Goal: Transaction & Acquisition: Obtain resource

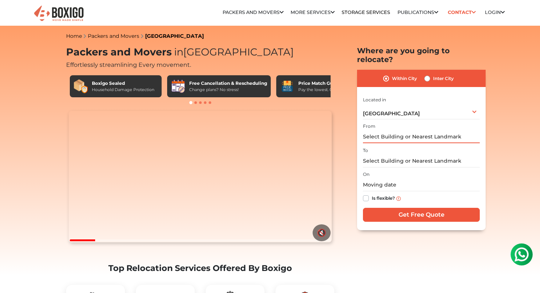
click at [421, 130] on input "text" at bounding box center [421, 136] width 117 height 13
type input "m"
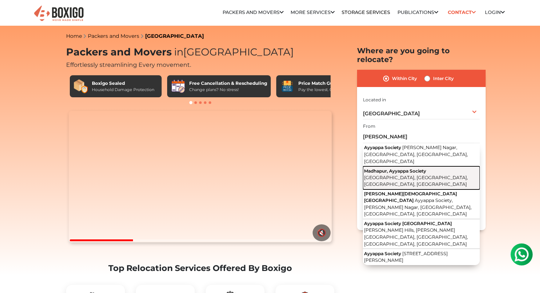
click at [397, 168] on span "Madhapur, Ayyappa Society" at bounding box center [395, 171] width 62 height 6
type input "Madhapur, Ayyappa Society, Mega Hills, Madhapur, Hyderabad, Telangana"
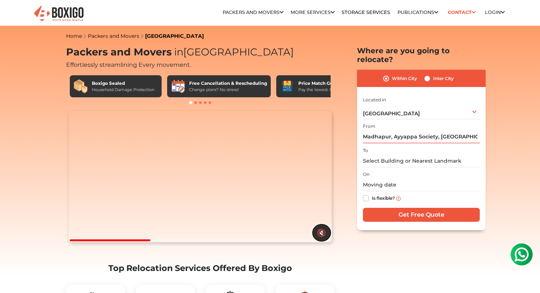
click at [321, 241] on button "🔇" at bounding box center [322, 232] width 18 height 17
click at [409, 155] on input "text" at bounding box center [421, 161] width 117 height 13
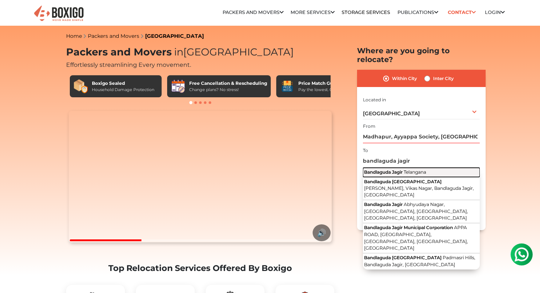
click at [415, 169] on span "Telangana" at bounding box center [415, 172] width 22 height 6
type input "Bandlaguda Jagir, Telangana"
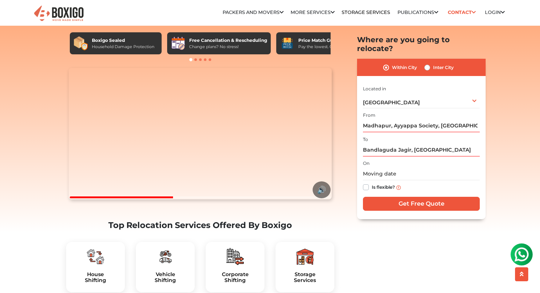
scroll to position [55, 0]
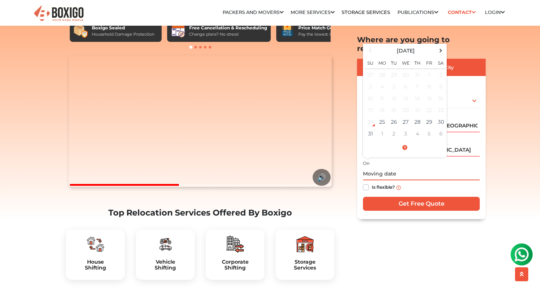
click at [394, 168] on input "text" at bounding box center [421, 174] width 117 height 13
click at [416, 116] on td "28" at bounding box center [417, 122] width 12 height 12
click at [399, 168] on input "08/28/2025 12:00 AM" at bounding box center [421, 174] width 117 height 13
click at [421, 168] on input "08/28/2025 12:00 AM" at bounding box center [421, 174] width 117 height 13
click at [399, 168] on input "08/28/2025 12:00 AM" at bounding box center [421, 174] width 117 height 13
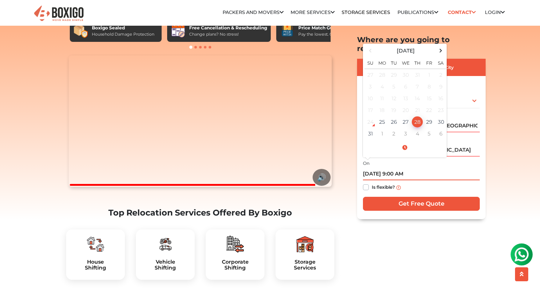
type input "08/28/2025 9:00 AM"
click at [423, 181] on div "Is flexible?" at bounding box center [421, 188] width 117 height 14
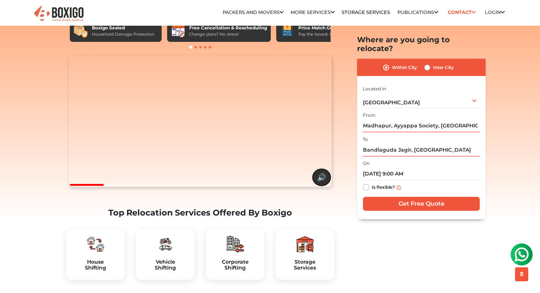
click at [323, 186] on button "🔊" at bounding box center [322, 177] width 18 height 17
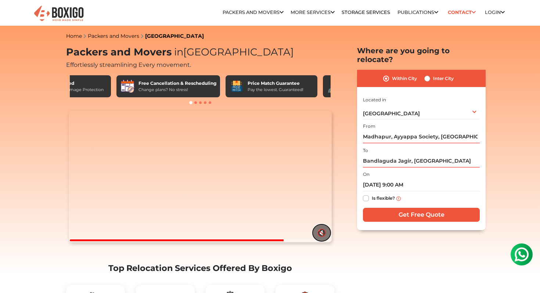
scroll to position [0, 0]
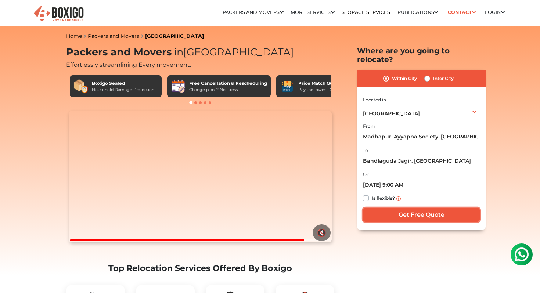
click at [397, 211] on input "Get Free Quote" at bounding box center [421, 215] width 117 height 14
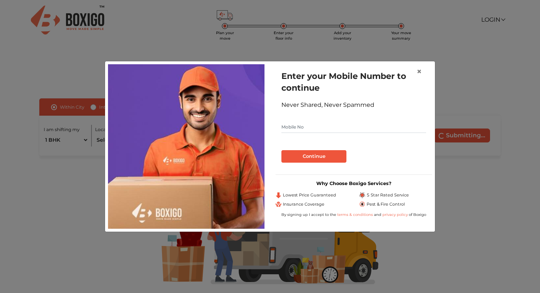
click at [322, 128] on input "text" at bounding box center [353, 127] width 145 height 12
type input "9949306911"
click at [312, 154] on button "Continue" at bounding box center [313, 156] width 65 height 12
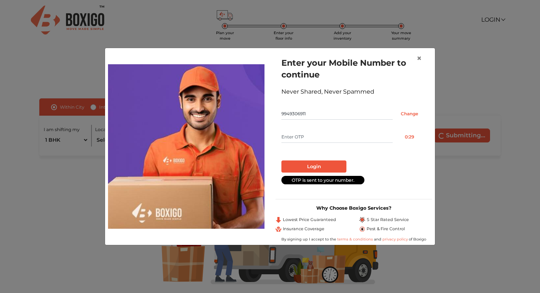
click at [303, 140] on input "text" at bounding box center [336, 137] width 111 height 12
type input "6245"
click at [319, 170] on button "Login" at bounding box center [313, 166] width 65 height 12
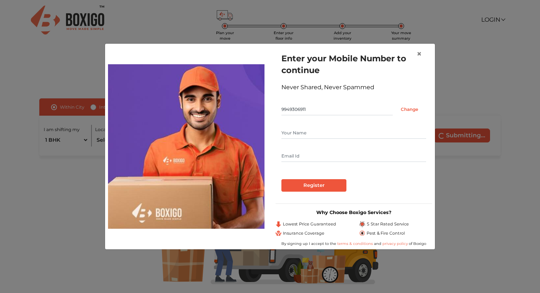
click at [315, 132] on input "text" at bounding box center [353, 133] width 145 height 12
type input "Aditya"
type input "[EMAIL_ADDRESS][DOMAIN_NAME]"
click at [318, 187] on input "Register" at bounding box center [313, 185] width 65 height 12
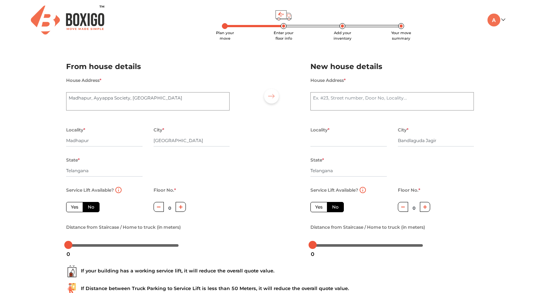
click at [75, 209] on label "Yes" at bounding box center [74, 207] width 17 height 10
click at [75, 209] on input "Yes" at bounding box center [73, 206] width 5 height 5
radio input "true"
click at [88, 208] on label "No" at bounding box center [91, 207] width 17 height 10
click at [88, 208] on input "No" at bounding box center [90, 206] width 5 height 5
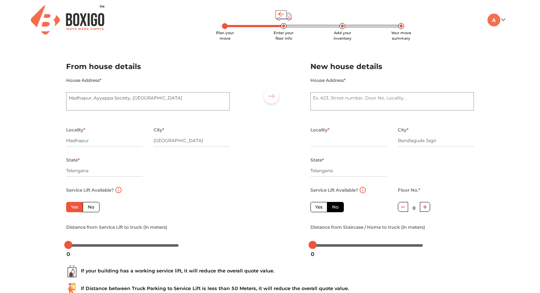
radio input "true"
click at [69, 208] on label "Yes" at bounding box center [74, 207] width 17 height 10
click at [71, 208] on input "Yes" at bounding box center [73, 206] width 5 height 5
radio input "true"
click at [145, 101] on textarea "Madhapur, Ayyappa Society, [GEOGRAPHIC_DATA]" at bounding box center [147, 101] width 163 height 18
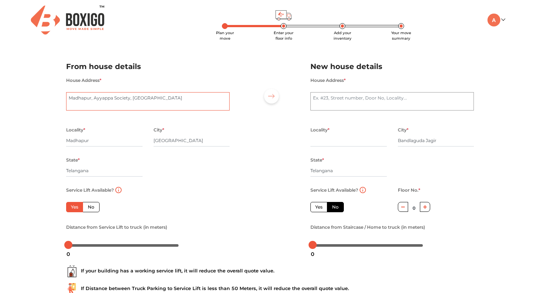
paste textarea "[STREET_ADDRESS]"
click at [70, 97] on textarea "Madhapur, Ayyappa Society, [GEOGRAPHIC_DATA]" at bounding box center [147, 101] width 163 height 18
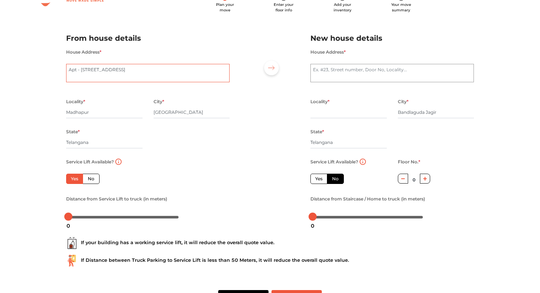
scroll to position [56, 0]
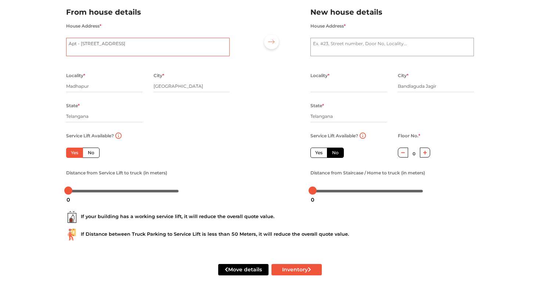
type textarea "Apt - [STREET_ADDRESS]"
click at [72, 190] on div at bounding box center [68, 191] width 8 height 8
drag, startPoint x: 72, startPoint y: 190, endPoint x: 77, endPoint y: 187, distance: 6.1
click at [77, 187] on div at bounding box center [123, 191] width 115 height 12
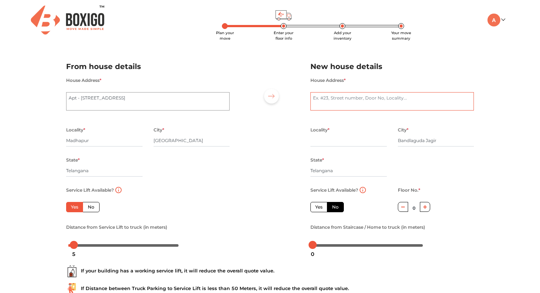
click at [327, 105] on textarea "House Address *" at bounding box center [391, 101] width 163 height 18
paste textarea "9C32+W83, [GEOGRAPHIC_DATA], [GEOGRAPHIC_DATA], [GEOGRAPHIC_DATA], [GEOGRAPHIC_…"
drag, startPoint x: 338, startPoint y: 99, endPoint x: 279, endPoint y: 104, distance: 58.2
click at [279, 104] on div "From house details House Address * [GEOGRAPHIC_DATA], Ayyappa Society, Mega Hil…" at bounding box center [270, 153] width 419 height 202
click at [321, 103] on textarea "9C32+W83, [GEOGRAPHIC_DATA], [GEOGRAPHIC_DATA], [GEOGRAPHIC_DATA], [GEOGRAPHIC_…" at bounding box center [391, 101] width 163 height 18
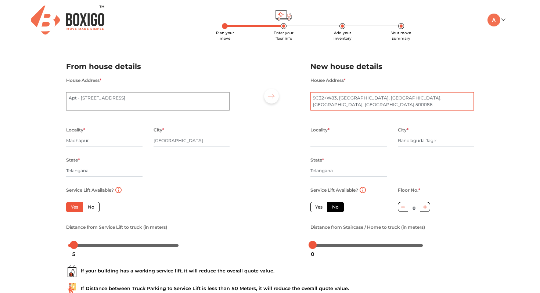
drag, startPoint x: 336, startPoint y: 99, endPoint x: 313, endPoint y: 99, distance: 23.1
click at [313, 99] on textarea "9C32+W83, [GEOGRAPHIC_DATA], [GEOGRAPHIC_DATA], [GEOGRAPHIC_DATA], [GEOGRAPHIC_…" at bounding box center [391, 101] width 163 height 18
click at [314, 100] on textarea "S R I Marvel, Sun City, Bandlaguda Jagir, [GEOGRAPHIC_DATA], [GEOGRAPHIC_DATA] …" at bounding box center [391, 101] width 163 height 18
type textarea "Apt -[STREET_ADDRESS]"
click at [349, 139] on input "text" at bounding box center [348, 141] width 76 height 12
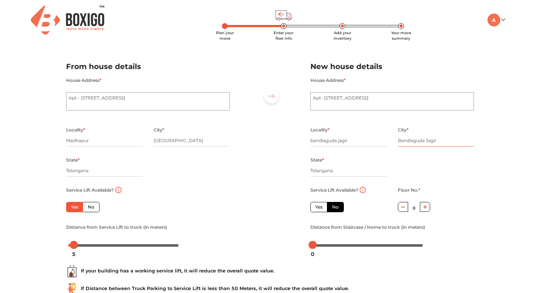
click at [416, 145] on input "Bandlaguda Jagir" at bounding box center [436, 141] width 76 height 12
click at [313, 140] on input "bandlaguda jagir" at bounding box center [348, 141] width 76 height 12
type input "Bandlaguda jagir"
click at [442, 140] on input "Bandlaguda Jagir" at bounding box center [436, 141] width 76 height 12
drag, startPoint x: 441, startPoint y: 143, endPoint x: 392, endPoint y: 143, distance: 49.2
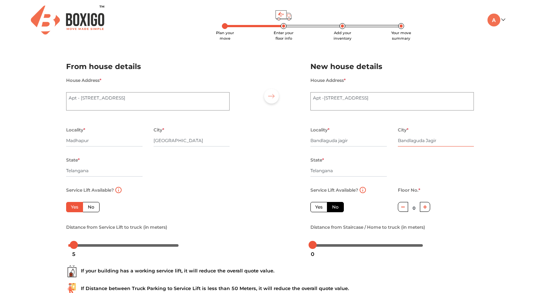
click at [392, 143] on div "City * Bandlaguda Jagir" at bounding box center [435, 140] width 87 height 30
type input "[GEOGRAPHIC_DATA]"
click at [321, 210] on label "Yes" at bounding box center [318, 207] width 17 height 10
click at [320, 209] on input "Yes" at bounding box center [317, 206] width 5 height 5
radio input "false"
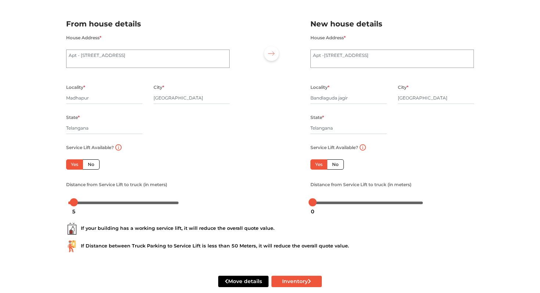
scroll to position [56, 0]
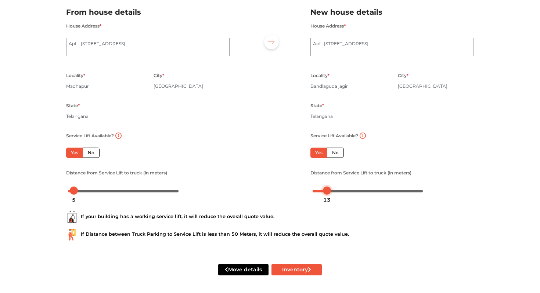
click at [327, 190] on div at bounding box center [368, 190] width 110 height 4
click at [324, 190] on div at bounding box center [324, 191] width 8 height 8
click at [332, 194] on div at bounding box center [367, 191] width 115 height 12
click at [331, 192] on body "Plan your move Enter your floor info Add your inventory Your move summary My Mo…" at bounding box center [270, 92] width 540 height 293
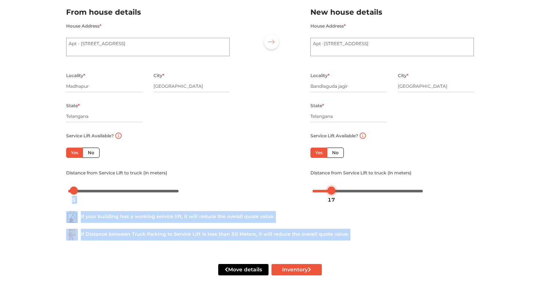
click at [328, 191] on body "Plan your move Enter your floor info Add your inventory Your move summary My Mo…" at bounding box center [270, 92] width 540 height 293
click at [328, 191] on div at bounding box center [331, 191] width 8 height 8
click at [328, 194] on div "17" at bounding box center [331, 200] width 13 height 12
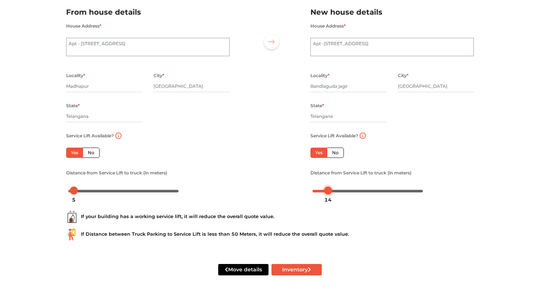
click at [328, 194] on div "14" at bounding box center [327, 200] width 13 height 12
click at [295, 274] on button "Inventory" at bounding box center [296, 269] width 50 height 11
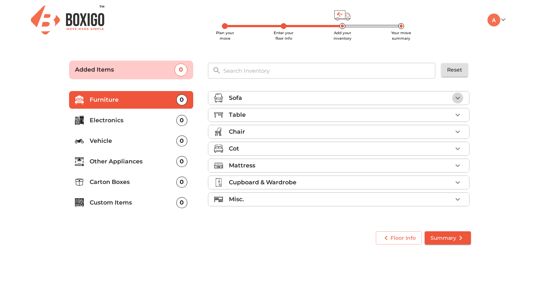
click at [459, 100] on icon "button" at bounding box center [457, 98] width 9 height 9
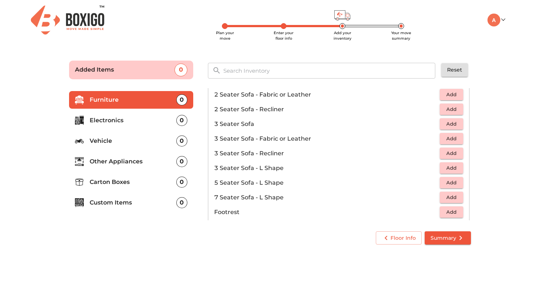
scroll to position [74, 0]
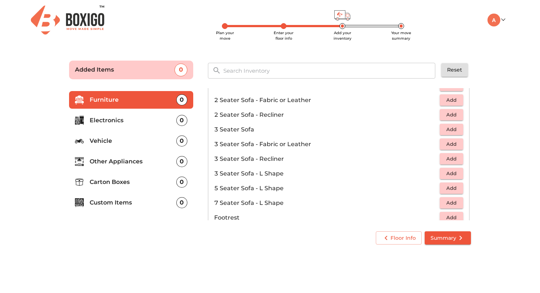
click at [454, 131] on span "Add" at bounding box center [451, 129] width 16 height 8
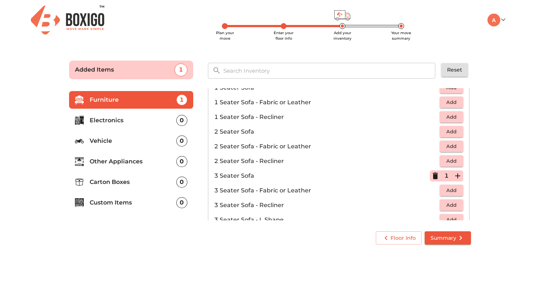
scroll to position [28, 0]
click at [453, 133] on span "Add" at bounding box center [451, 131] width 16 height 8
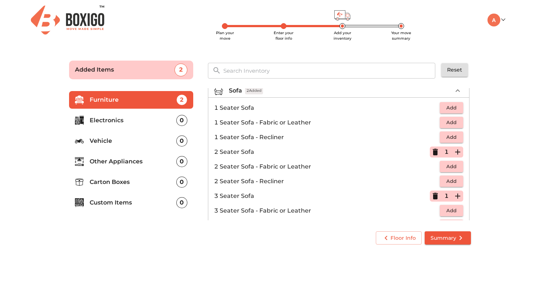
scroll to position [5, 0]
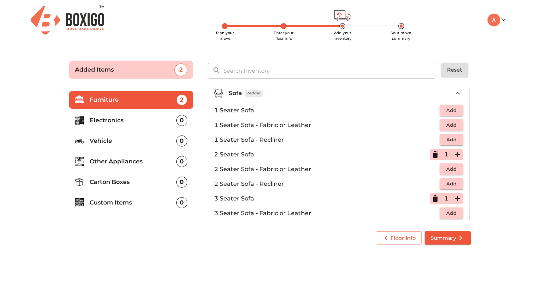
click at [451, 111] on span "Add" at bounding box center [451, 110] width 16 height 8
click at [458, 111] on icon "button" at bounding box center [457, 110] width 5 height 5
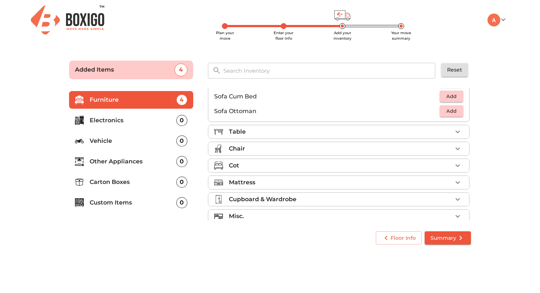
scroll to position [219, 0]
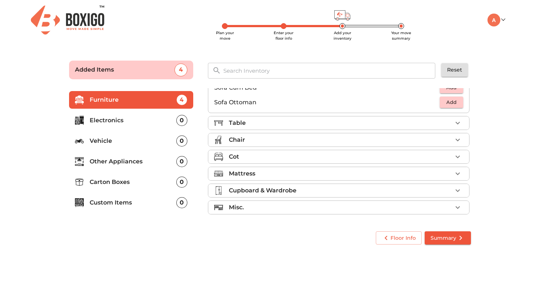
click at [457, 121] on icon "button" at bounding box center [457, 123] width 9 height 9
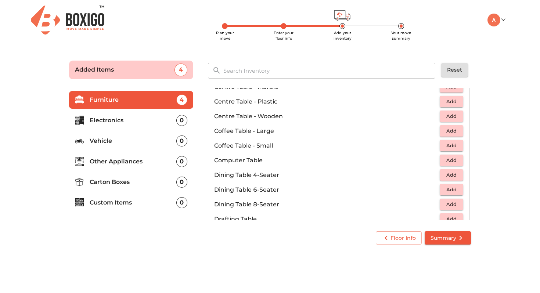
scroll to position [73, 0]
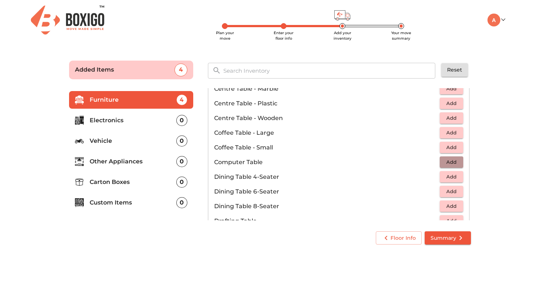
click at [456, 163] on span "Add" at bounding box center [451, 162] width 16 height 8
click at [454, 150] on span "Add" at bounding box center [451, 147] width 16 height 8
click at [456, 149] on icon "button" at bounding box center [457, 147] width 9 height 9
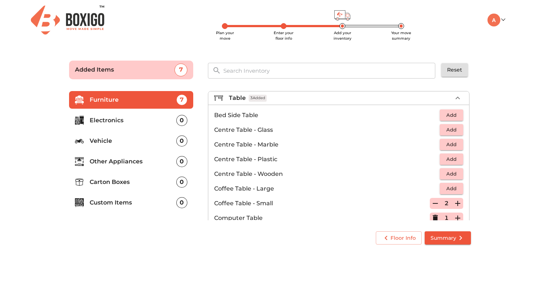
scroll to position [11, 0]
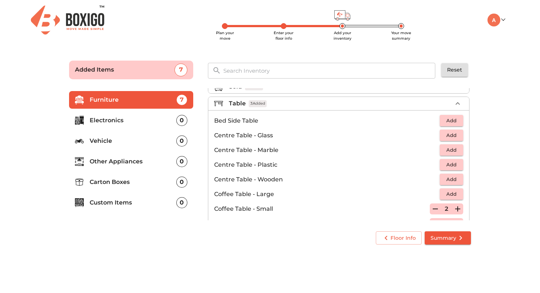
click at [450, 118] on span "Add" at bounding box center [451, 120] width 16 height 8
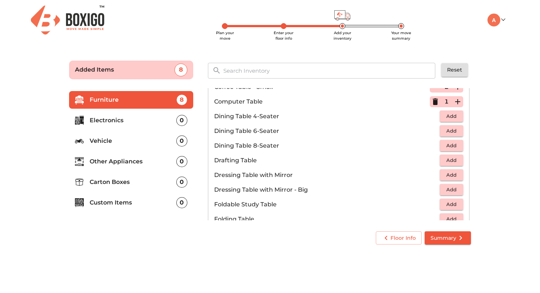
scroll to position [134, 0]
click at [450, 133] on span "Add" at bounding box center [451, 130] width 16 height 8
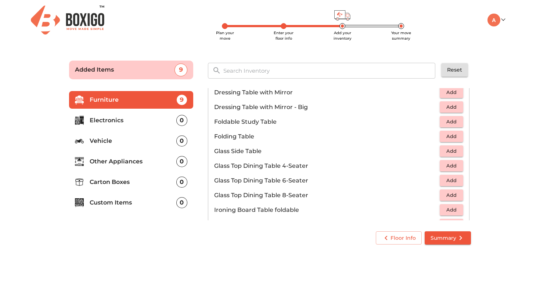
scroll to position [215, 0]
click at [449, 109] on span "Add" at bounding box center [451, 108] width 16 height 8
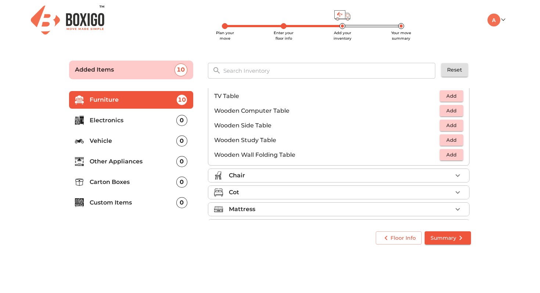
scroll to position [478, 0]
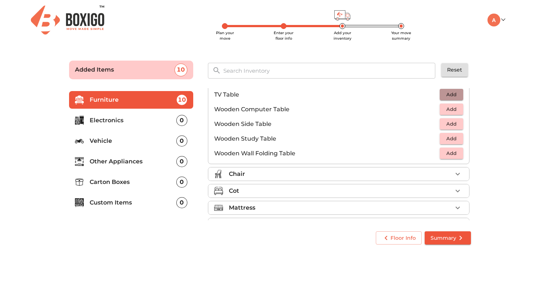
click at [451, 93] on span "Add" at bounding box center [451, 94] width 16 height 8
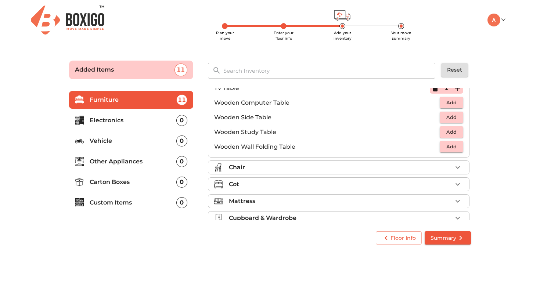
scroll to position [486, 0]
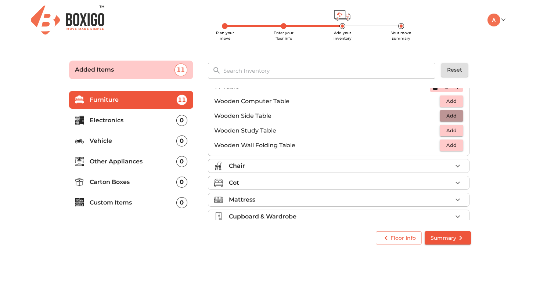
click at [450, 118] on span "Add" at bounding box center [451, 116] width 16 height 8
click at [421, 168] on div "Chair" at bounding box center [340, 166] width 223 height 9
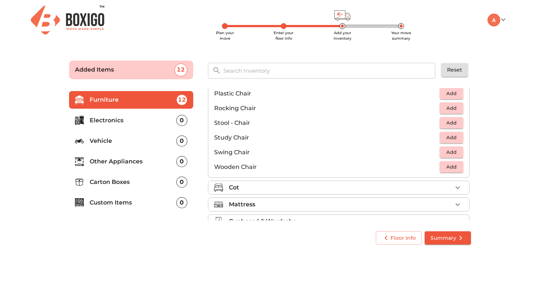
scroll to position [278, 0]
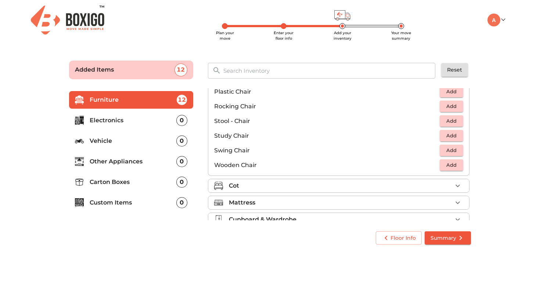
click at [452, 136] on span "Add" at bounding box center [451, 135] width 16 height 8
click at [456, 137] on icon "button" at bounding box center [457, 135] width 9 height 9
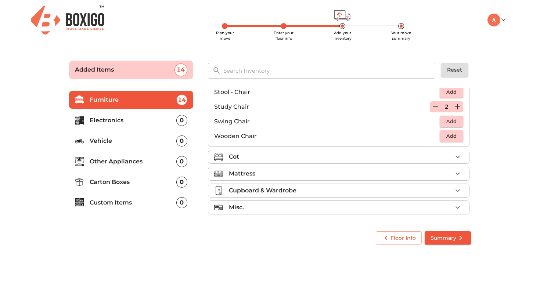
click at [457, 158] on icon "button" at bounding box center [457, 156] width 9 height 9
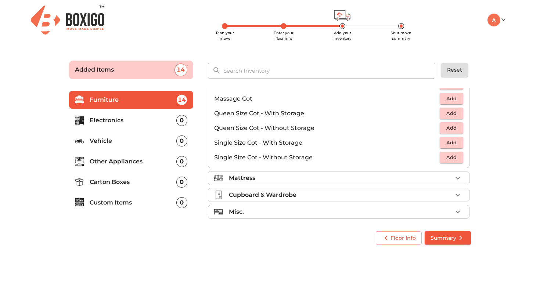
scroll to position [233, 0]
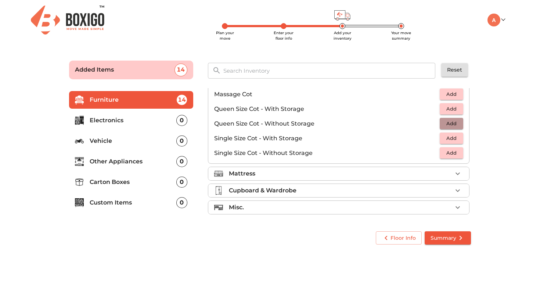
click at [445, 123] on span "Add" at bounding box center [451, 123] width 16 height 8
click at [456, 124] on icon "button" at bounding box center [457, 123] width 9 height 9
click at [368, 177] on div "Mattress" at bounding box center [340, 173] width 223 height 9
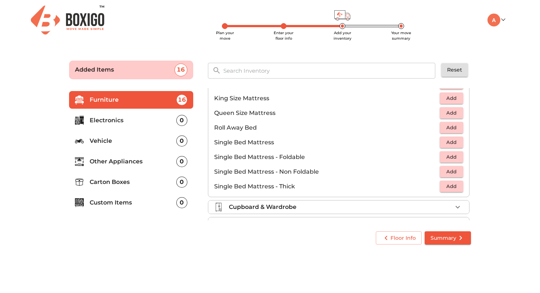
scroll to position [110, 0]
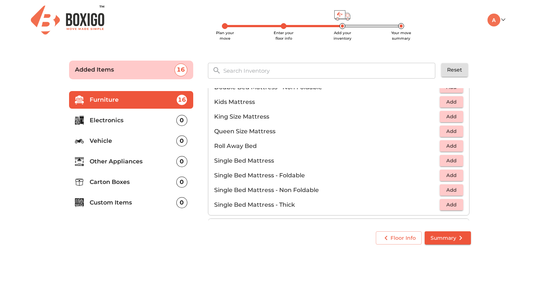
click at [456, 130] on span "Add" at bounding box center [451, 131] width 16 height 8
click at [456, 133] on icon "button" at bounding box center [457, 131] width 9 height 9
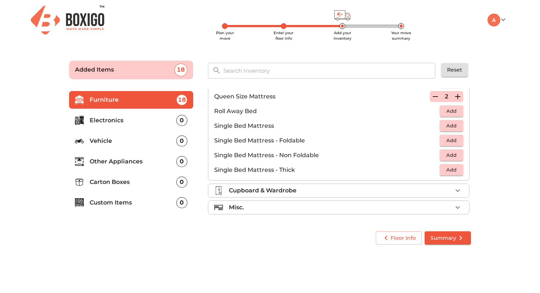
click at [430, 189] on div "Cupboard & Wardrobe" at bounding box center [340, 190] width 223 height 9
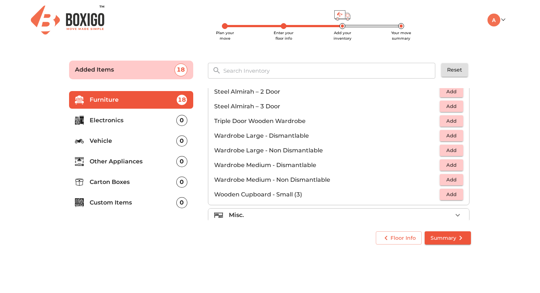
scroll to position [248, 0]
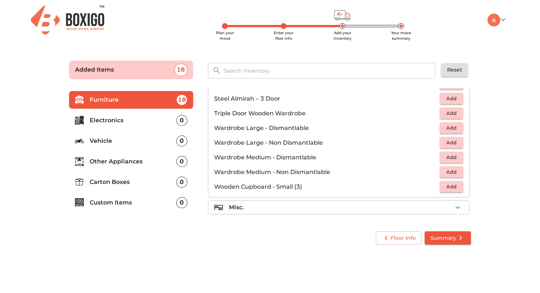
click at [455, 206] on icon "button" at bounding box center [457, 207] width 9 height 9
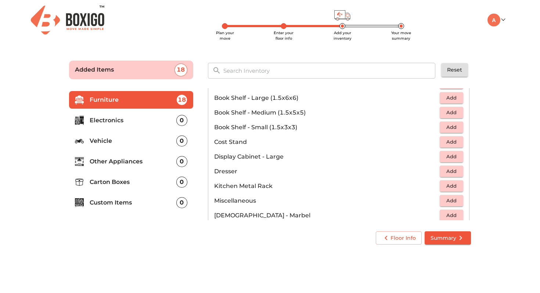
scroll to position [179, 0]
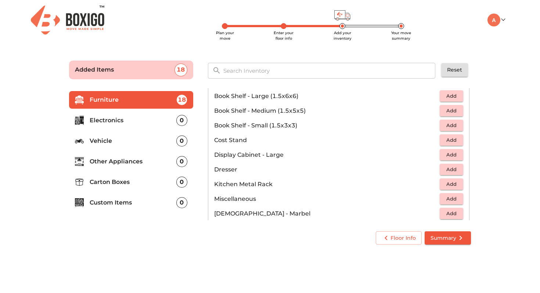
click at [445, 113] on span "Add" at bounding box center [451, 111] width 16 height 8
click at [459, 109] on icon "button" at bounding box center [457, 111] width 9 height 9
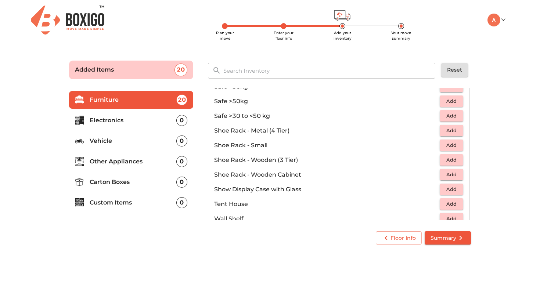
scroll to position [395, 0]
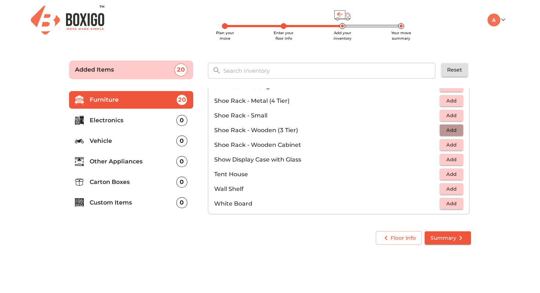
click at [451, 129] on span "Add" at bounding box center [451, 130] width 16 height 8
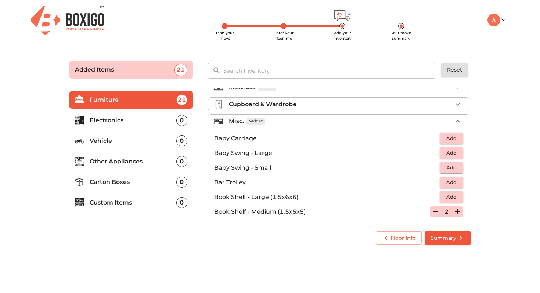
scroll to position [0, 0]
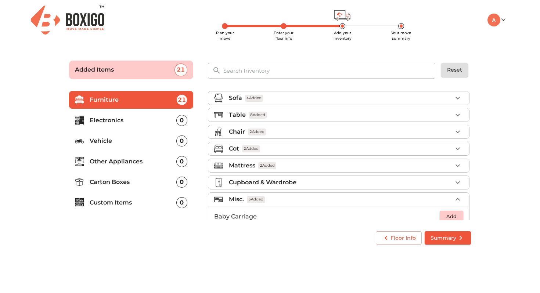
click at [454, 115] on icon "button" at bounding box center [457, 115] width 9 height 9
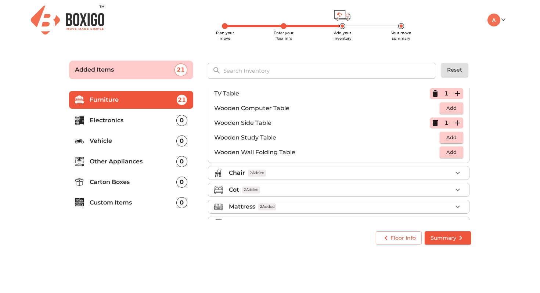
scroll to position [482, 0]
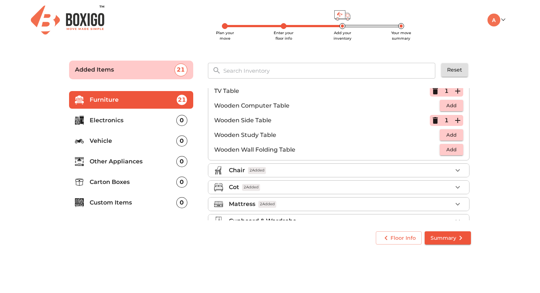
click at [434, 119] on icon "button" at bounding box center [435, 120] width 5 height 7
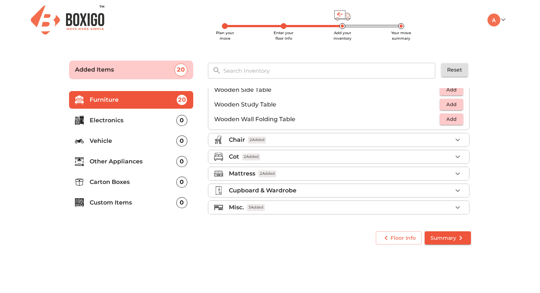
click at [452, 190] on button "button" at bounding box center [457, 190] width 11 height 11
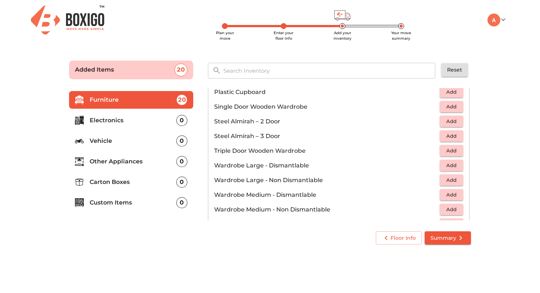
scroll to position [248, 0]
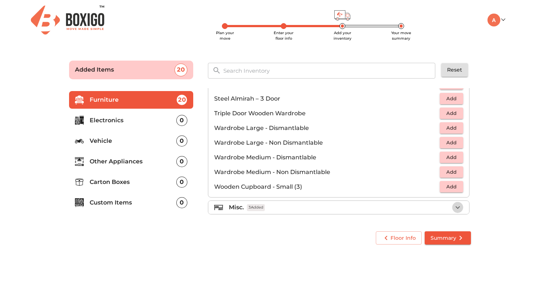
click at [456, 210] on icon "button" at bounding box center [457, 207] width 9 height 9
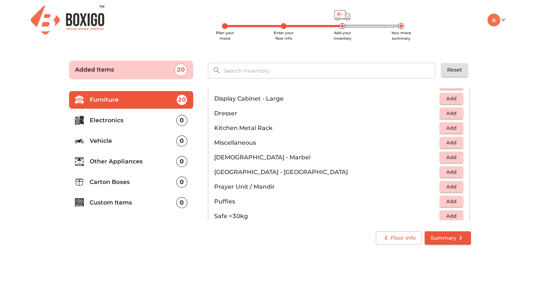
scroll to position [395, 0]
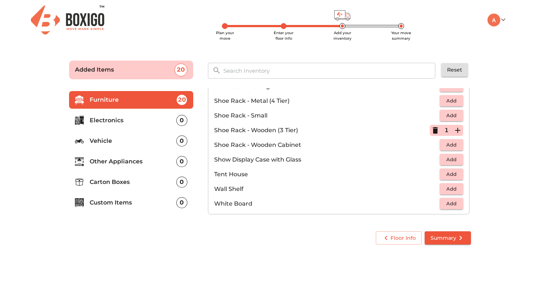
click at [121, 119] on p "Electronics" at bounding box center [133, 120] width 87 height 9
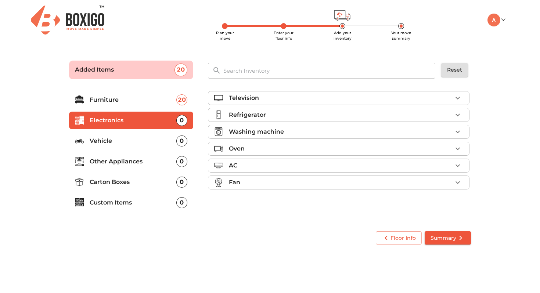
click at [290, 96] on div "Television" at bounding box center [340, 98] width 223 height 9
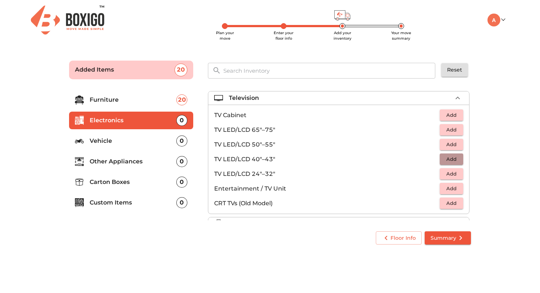
click at [453, 163] on span "Add" at bounding box center [451, 159] width 16 height 8
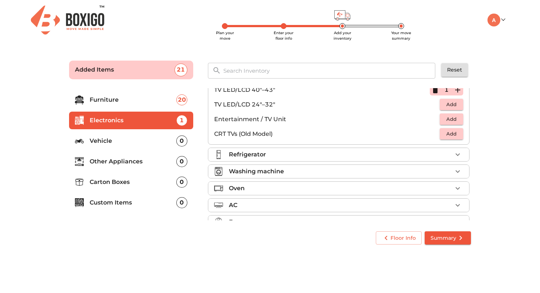
scroll to position [74, 0]
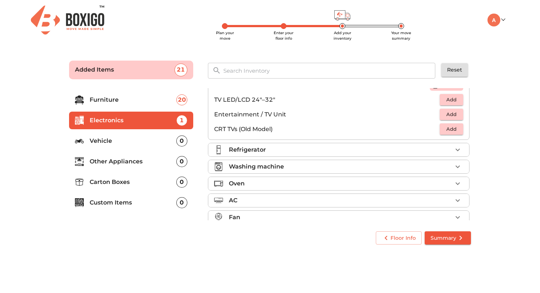
click at [456, 154] on icon "button" at bounding box center [457, 149] width 9 height 9
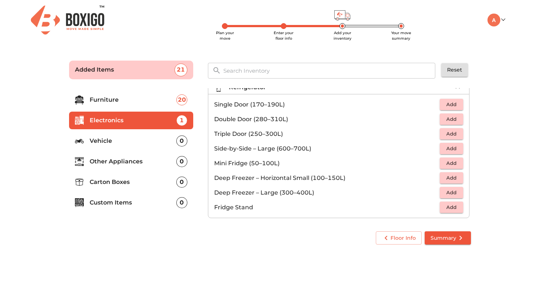
scroll to position [27, 0]
click at [452, 121] on span "Add" at bounding box center [451, 120] width 16 height 8
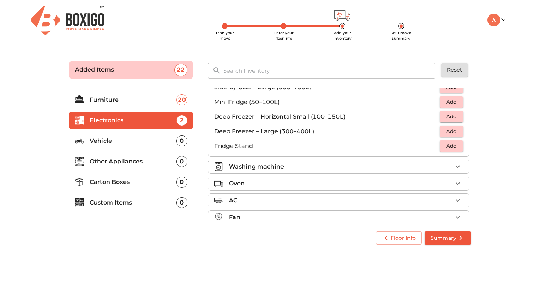
scroll to position [99, 0]
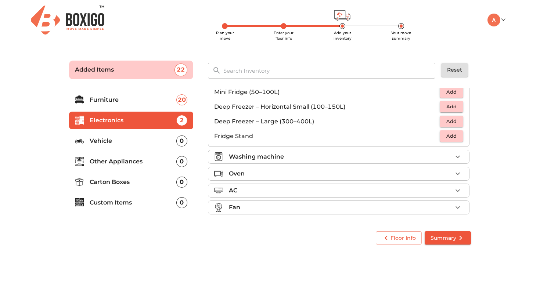
click at [450, 159] on div "Washing machine" at bounding box center [340, 156] width 223 height 9
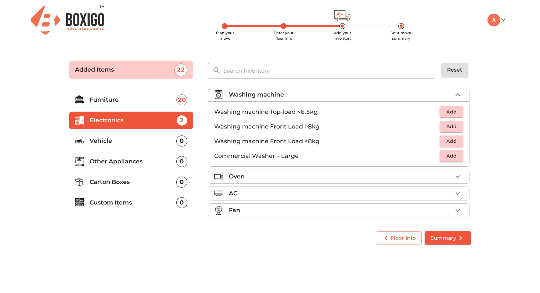
scroll to position [35, 0]
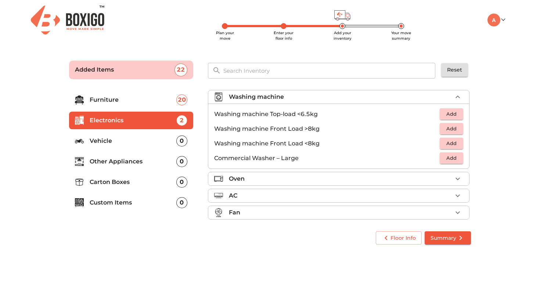
click at [453, 115] on span "Add" at bounding box center [451, 114] width 16 height 8
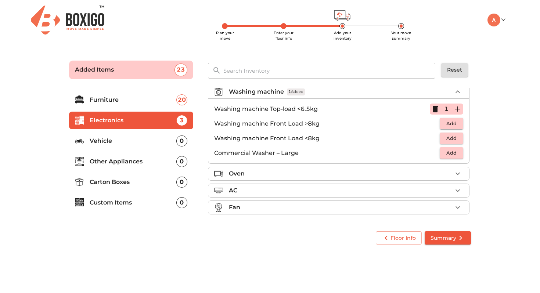
click at [446, 178] on div "Oven" at bounding box center [340, 173] width 223 height 9
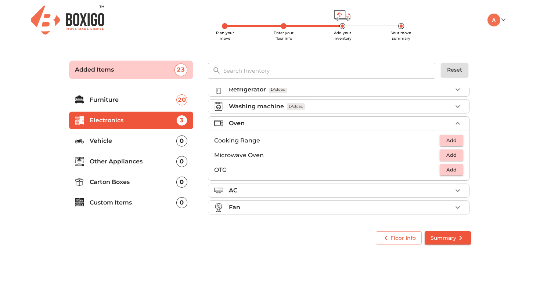
scroll to position [25, 0]
click at [447, 158] on span "Add" at bounding box center [451, 155] width 16 height 8
click at [456, 191] on icon "button" at bounding box center [457, 190] width 9 height 9
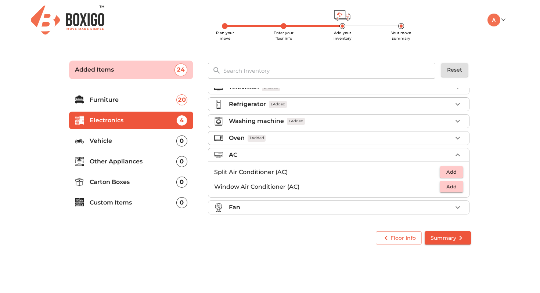
scroll to position [11, 0]
click at [449, 173] on span "Add" at bounding box center [451, 172] width 16 height 8
click at [454, 173] on icon "button" at bounding box center [457, 172] width 9 height 9
click at [453, 210] on icon "button" at bounding box center [457, 207] width 9 height 9
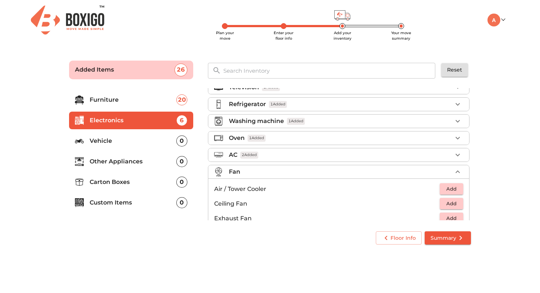
click at [448, 203] on span "Add" at bounding box center [451, 203] width 16 height 8
click at [456, 204] on icon "button" at bounding box center [457, 203] width 5 height 5
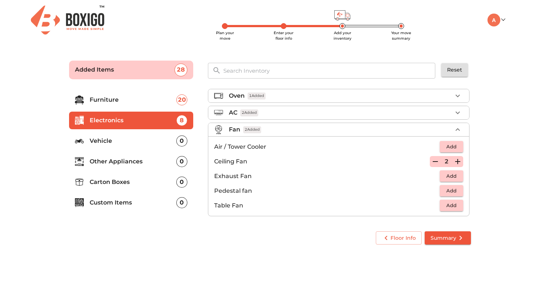
scroll to position [55, 0]
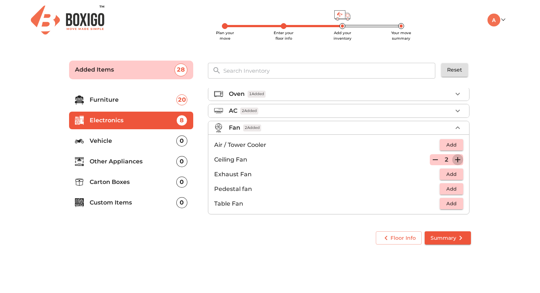
click at [458, 158] on icon "button" at bounding box center [457, 159] width 5 height 5
click at [451, 207] on span "Add" at bounding box center [451, 203] width 16 height 8
click at [164, 160] on p "Other Appliances" at bounding box center [133, 161] width 87 height 9
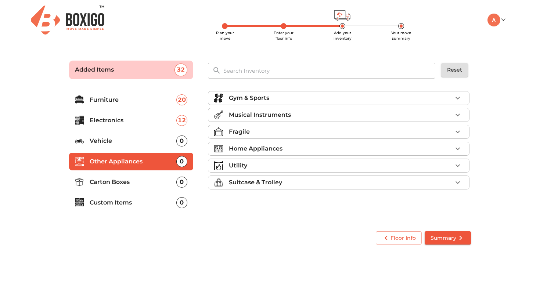
scroll to position [0, 0]
click at [280, 114] on p "Musical Instruments" at bounding box center [260, 115] width 62 height 9
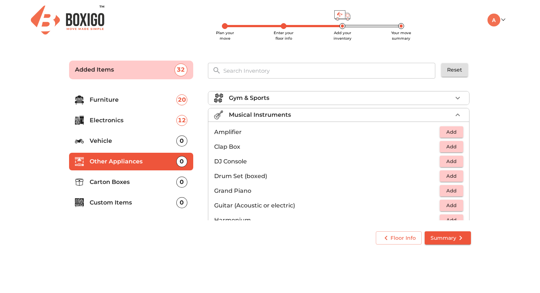
click at [122, 120] on p "Electronics" at bounding box center [133, 120] width 87 height 9
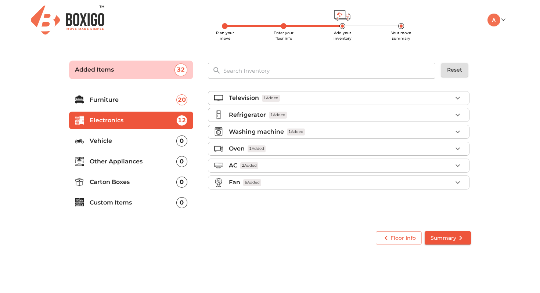
click at [133, 164] on p "Other Appliances" at bounding box center [133, 161] width 87 height 9
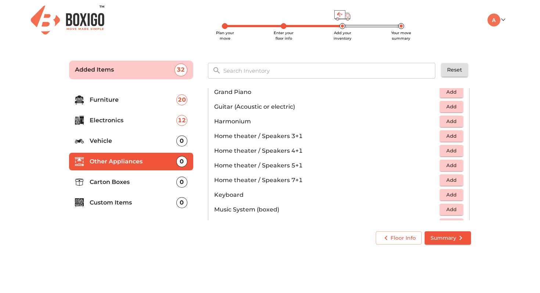
scroll to position [99, 0]
click at [448, 106] on span "Add" at bounding box center [451, 106] width 16 height 8
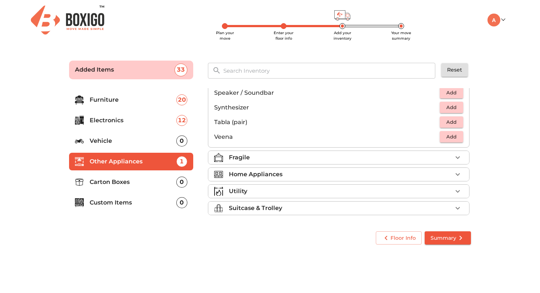
scroll to position [260, 0]
click at [323, 153] on div "Fragile" at bounding box center [340, 156] width 223 height 9
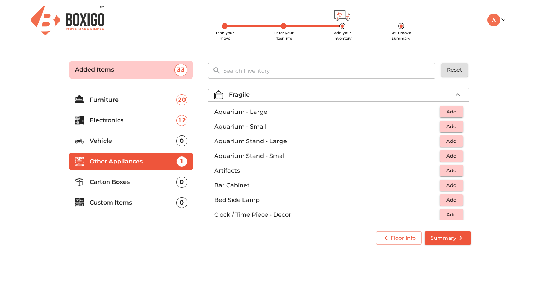
scroll to position [48, 0]
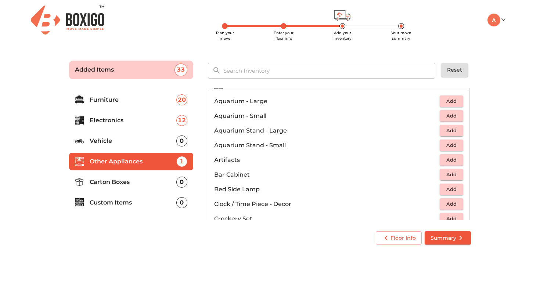
click at [456, 115] on span "Add" at bounding box center [451, 116] width 16 height 8
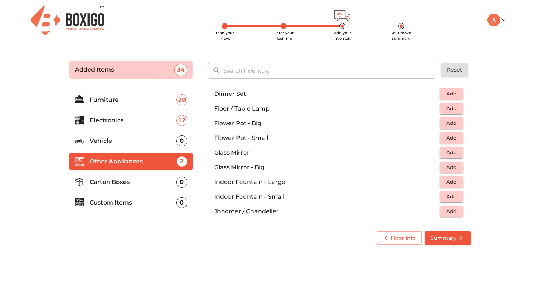
scroll to position [185, 0]
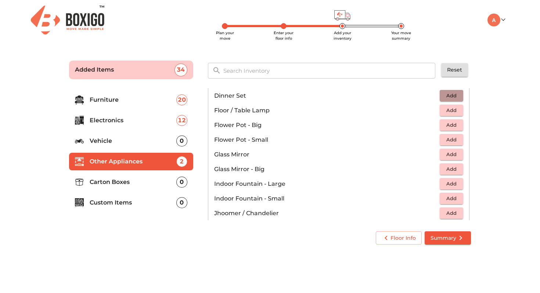
click at [452, 97] on span "Add" at bounding box center [451, 95] width 16 height 8
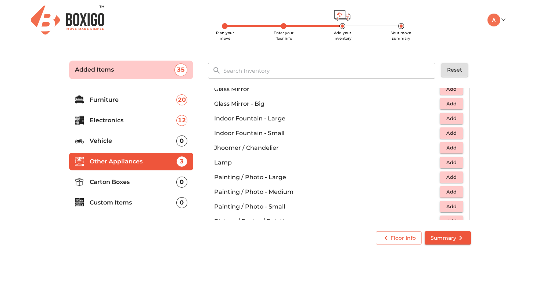
scroll to position [245, 0]
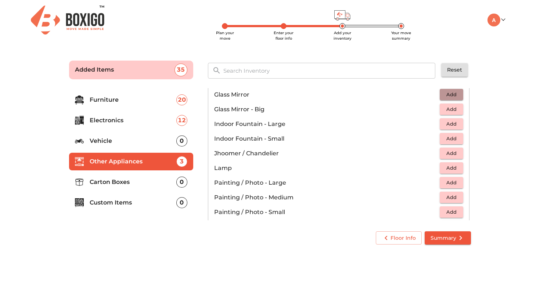
click at [450, 97] on span "Add" at bounding box center [451, 94] width 16 height 8
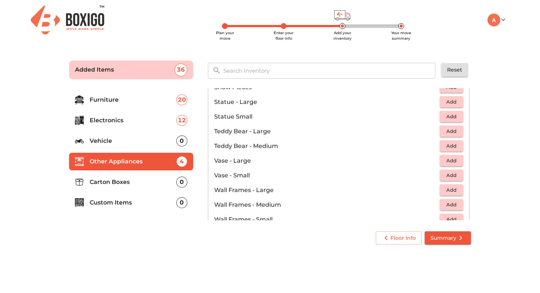
scroll to position [415, 0]
click at [452, 147] on span "Add" at bounding box center [451, 145] width 16 height 8
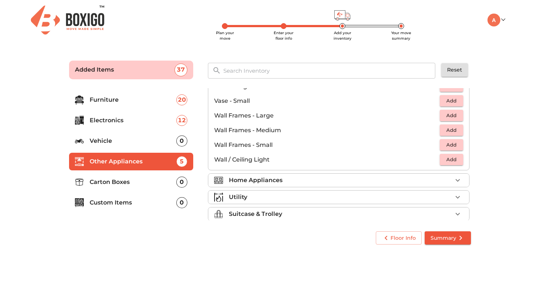
scroll to position [495, 0]
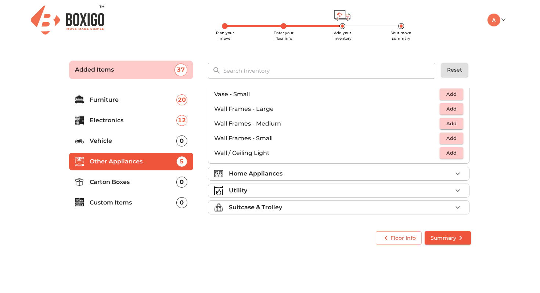
click at [451, 174] on div "Home Appliances" at bounding box center [340, 173] width 223 height 9
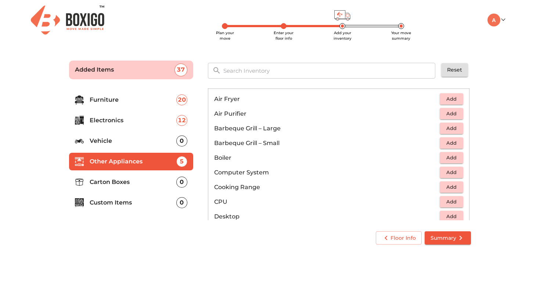
scroll to position [64, 0]
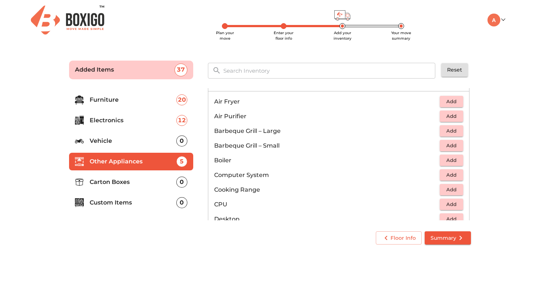
click at [453, 103] on span "Add" at bounding box center [451, 101] width 16 height 8
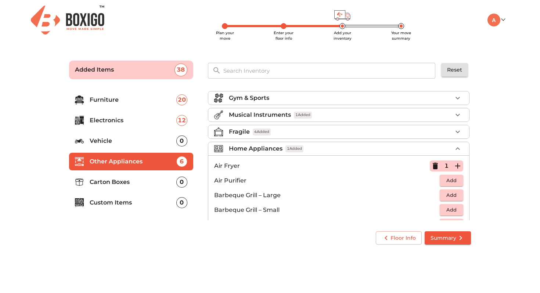
click at [142, 122] on p "Electronics" at bounding box center [133, 120] width 87 height 9
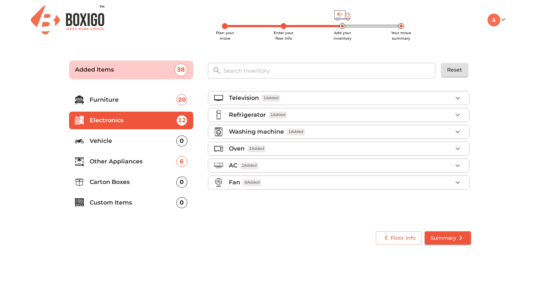
click at [316, 148] on div "Oven 1 Added" at bounding box center [340, 148] width 223 height 9
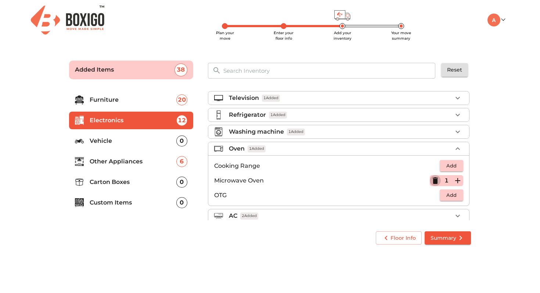
click at [436, 181] on icon "button" at bounding box center [435, 180] width 5 height 7
click at [121, 163] on p "Other Appliances" at bounding box center [133, 161] width 87 height 9
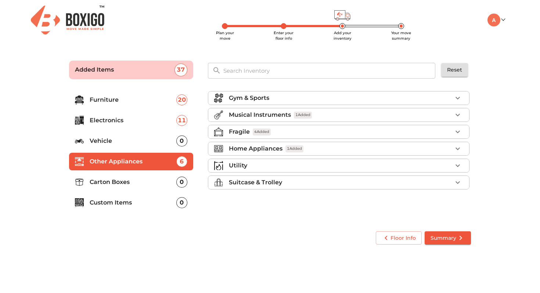
click at [405, 151] on div "Home Appliances 1 Added" at bounding box center [340, 148] width 223 height 9
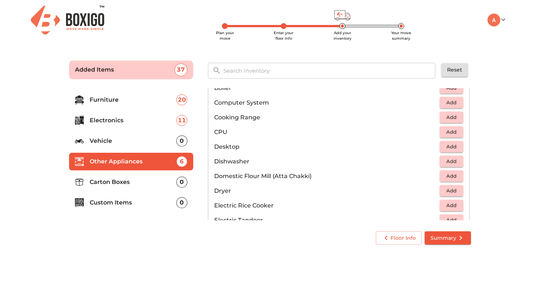
scroll to position [143, 0]
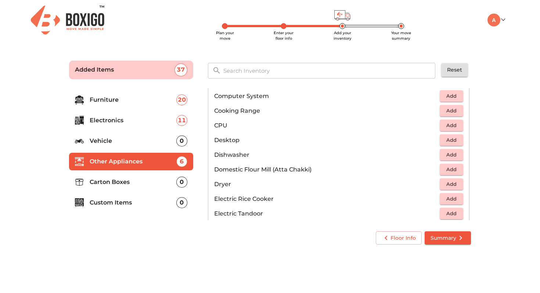
click at [453, 96] on span "Add" at bounding box center [451, 96] width 16 height 8
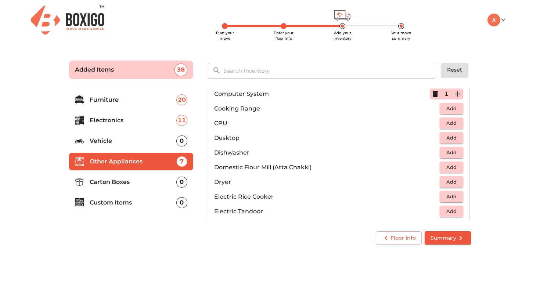
scroll to position [147, 0]
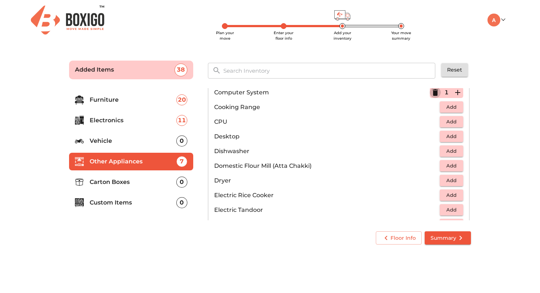
click at [439, 94] on icon "button" at bounding box center [435, 92] width 9 height 9
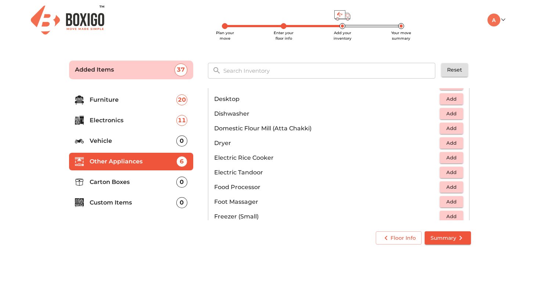
scroll to position [185, 0]
click at [450, 99] on span "Add" at bounding box center [451, 98] width 16 height 8
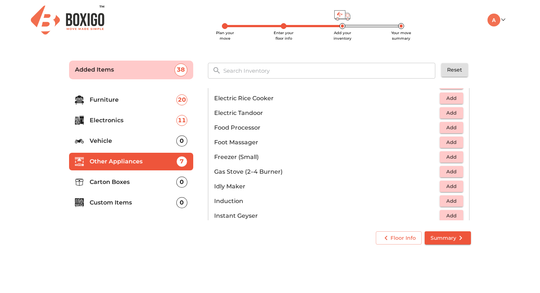
scroll to position [244, 0]
click at [453, 100] on span "Add" at bounding box center [451, 98] width 16 height 8
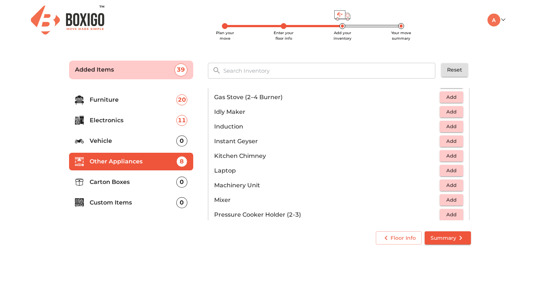
scroll to position [321, 0]
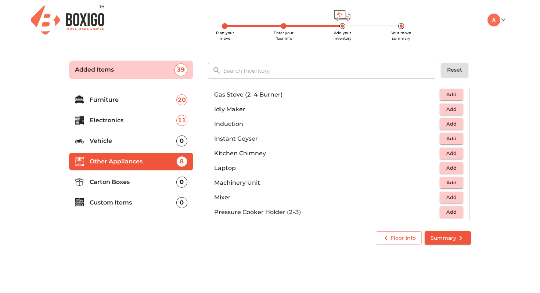
click at [454, 95] on span "Add" at bounding box center [451, 94] width 16 height 8
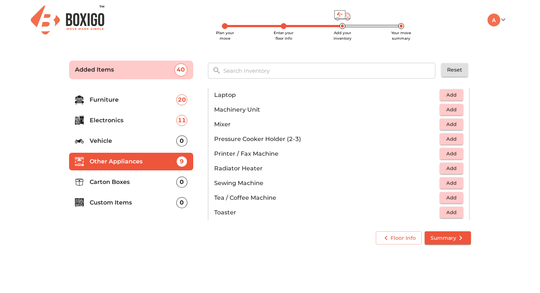
scroll to position [394, 0]
click at [453, 97] on span "Add" at bounding box center [451, 95] width 16 height 8
click at [458, 97] on icon "button" at bounding box center [457, 95] width 5 height 5
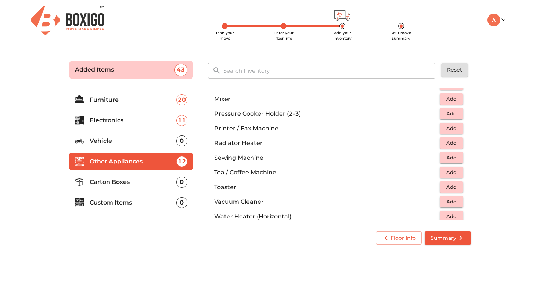
scroll to position [423, 0]
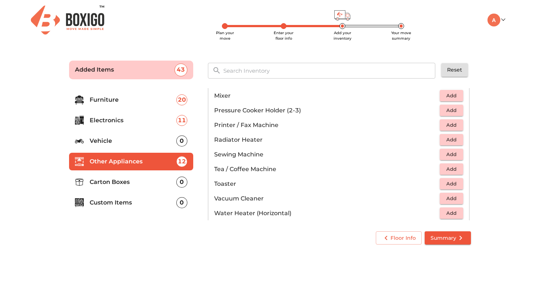
click at [458, 97] on span "Add" at bounding box center [451, 95] width 16 height 8
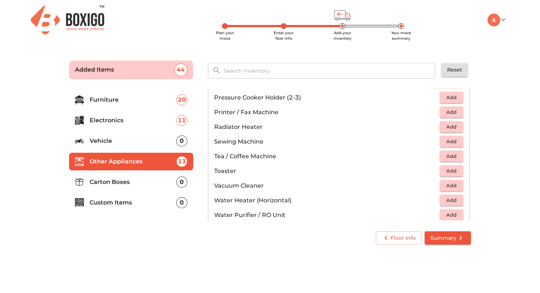
scroll to position [437, 0]
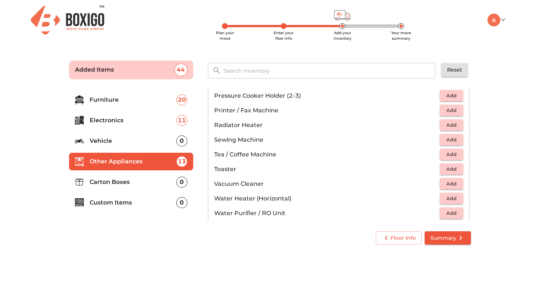
click at [455, 97] on span "Add" at bounding box center [451, 95] width 16 height 8
click at [455, 97] on icon "button" at bounding box center [457, 95] width 9 height 9
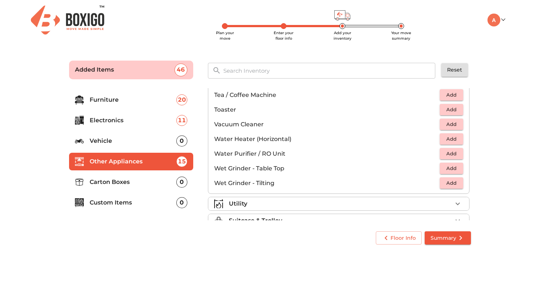
scroll to position [498, 0]
click at [452, 96] on span "Add" at bounding box center [451, 94] width 16 height 8
click at [451, 121] on span "Add" at bounding box center [451, 123] width 16 height 8
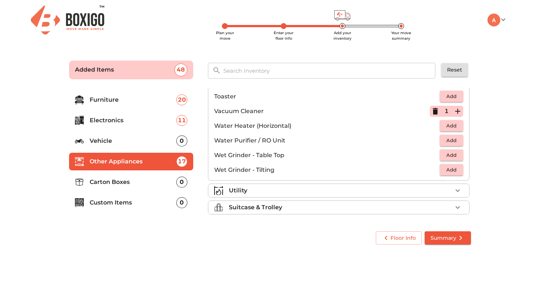
click at [455, 143] on span "Add" at bounding box center [451, 140] width 16 height 8
click at [452, 155] on span "Add" at bounding box center [451, 155] width 16 height 8
click at [454, 188] on icon "button" at bounding box center [457, 190] width 9 height 9
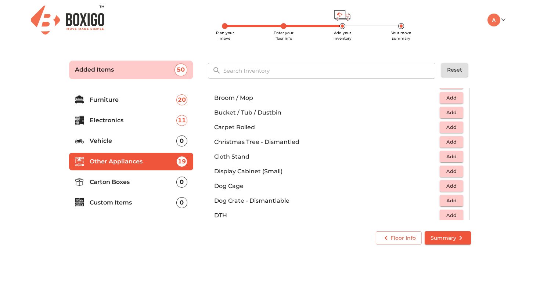
scroll to position [159, 0]
click at [455, 97] on span "Add" at bounding box center [451, 97] width 16 height 8
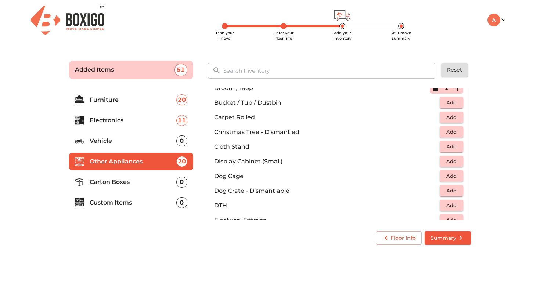
scroll to position [170, 0]
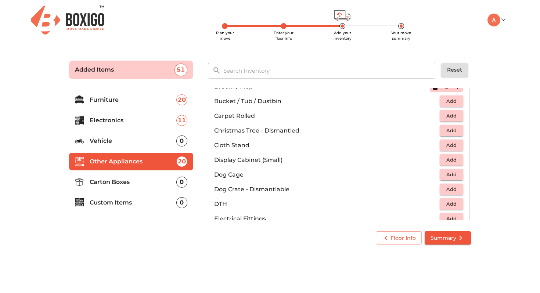
click at [454, 100] on span "Add" at bounding box center [451, 101] width 16 height 8
click at [456, 101] on icon "button" at bounding box center [457, 101] width 5 height 5
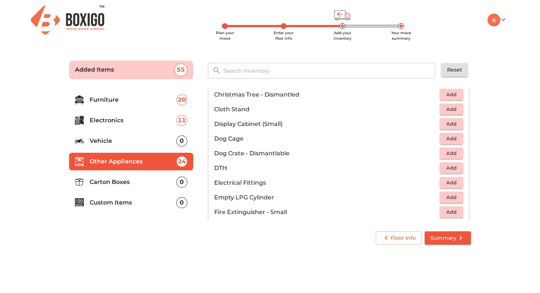
scroll to position [208, 0]
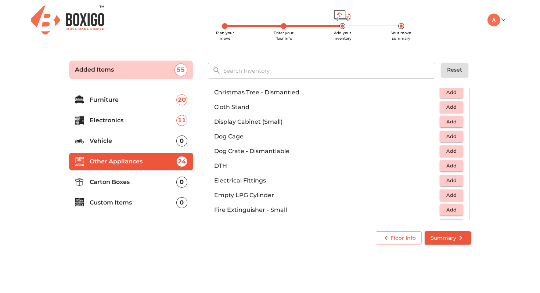
click at [448, 93] on span "Add" at bounding box center [451, 92] width 16 height 8
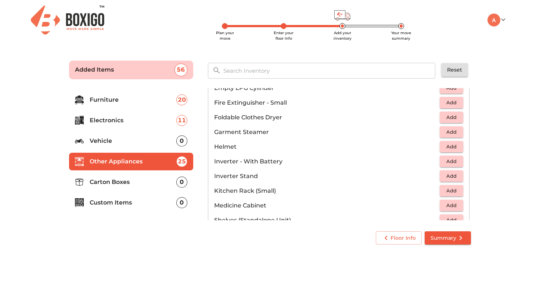
scroll to position [310, 0]
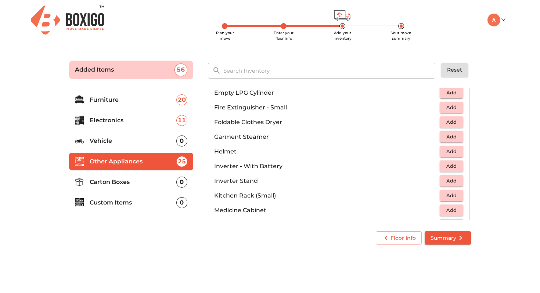
click at [445, 151] on span "Add" at bounding box center [451, 151] width 16 height 8
click at [441, 153] on div "1" at bounding box center [446, 151] width 33 height 11
click at [436, 153] on icon "button" at bounding box center [435, 151] width 5 height 7
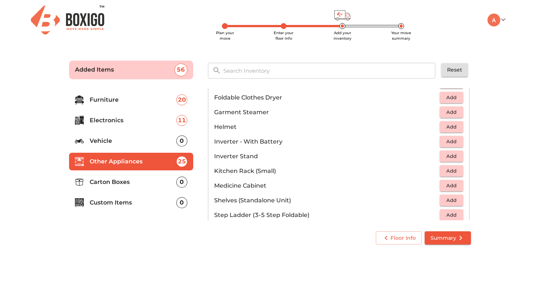
scroll to position [340, 0]
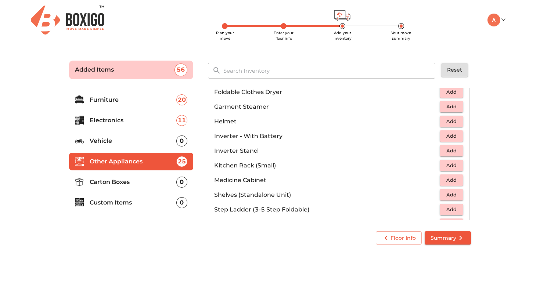
click at [450, 136] on span "Add" at bounding box center [451, 136] width 16 height 8
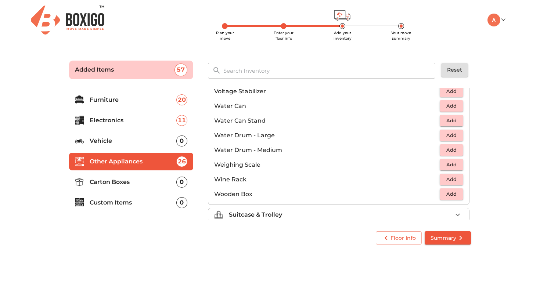
scroll to position [554, 0]
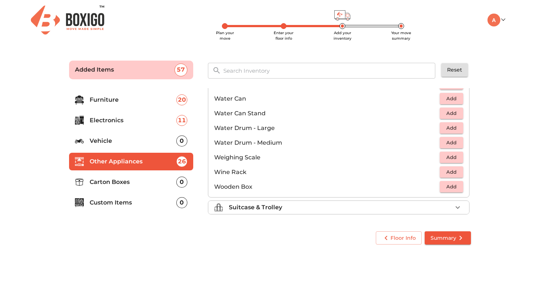
click at [452, 126] on span "Add" at bounding box center [451, 128] width 16 height 8
click at [450, 158] on span "Add" at bounding box center [451, 157] width 16 height 8
click at [376, 209] on div "Suitcase & Trolley" at bounding box center [340, 207] width 223 height 9
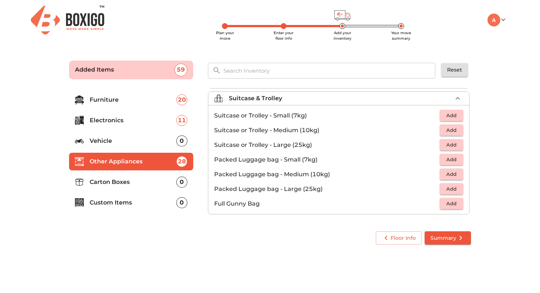
scroll to position [84, 0]
click at [456, 148] on span "Add" at bounding box center [451, 145] width 16 height 8
click at [456, 148] on icon "button" at bounding box center [457, 145] width 9 height 9
click at [451, 130] on span "Add" at bounding box center [451, 130] width 16 height 8
click at [451, 118] on span "Add" at bounding box center [451, 115] width 16 height 8
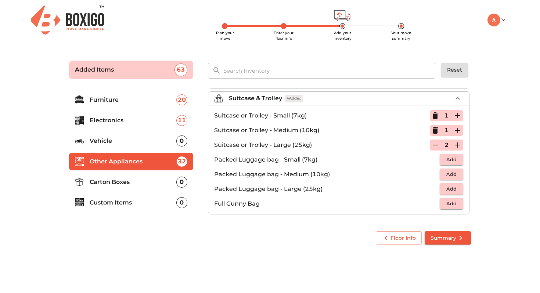
click at [458, 160] on span "Add" at bounding box center [451, 159] width 16 height 8
click at [122, 188] on li "Carton Boxes 0" at bounding box center [131, 182] width 124 height 18
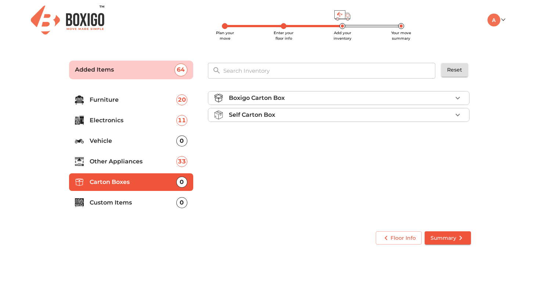
scroll to position [0, 0]
click at [412, 97] on div "Boxigo Carton Box" at bounding box center [340, 98] width 223 height 9
click at [425, 135] on div "Self Carton Box" at bounding box center [340, 135] width 223 height 9
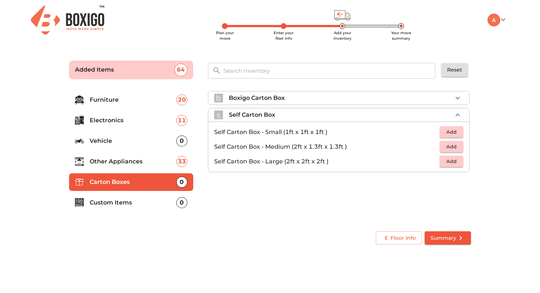
click at [456, 115] on icon "button" at bounding box center [457, 114] width 4 height 3
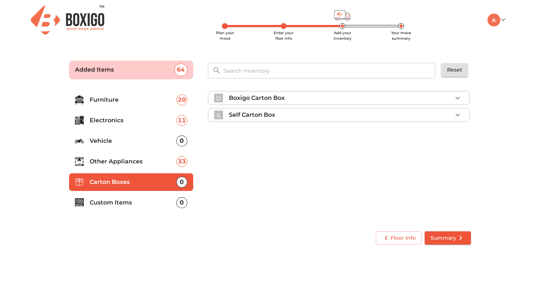
click at [452, 100] on div "Boxigo Carton Box" at bounding box center [340, 98] width 223 height 9
click at [454, 117] on span "Add" at bounding box center [451, 115] width 16 height 8
click at [458, 116] on icon "button" at bounding box center [457, 115] width 9 height 9
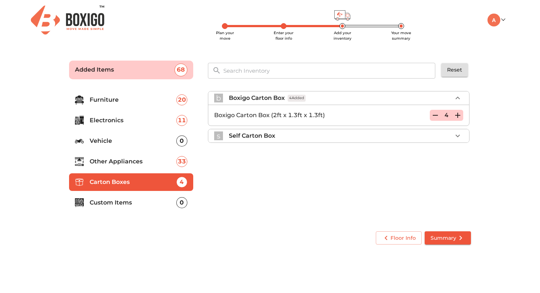
click at [458, 116] on icon "button" at bounding box center [457, 115] width 9 height 9
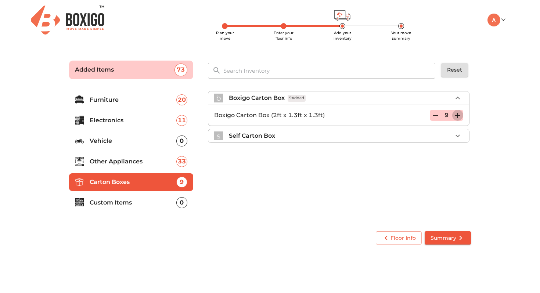
click at [458, 116] on icon "button" at bounding box center [457, 115] width 9 height 9
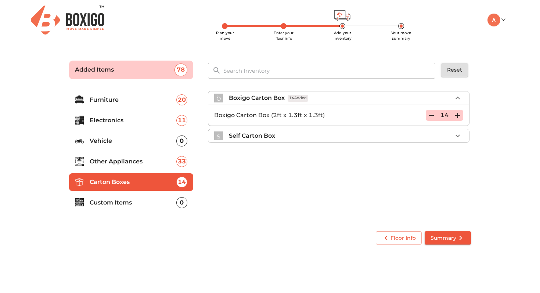
click at [458, 116] on icon "button" at bounding box center [457, 115] width 9 height 9
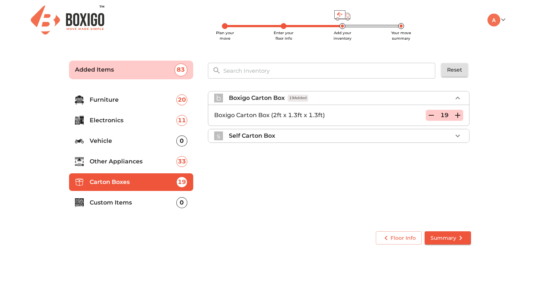
click at [458, 116] on icon "button" at bounding box center [457, 115] width 9 height 9
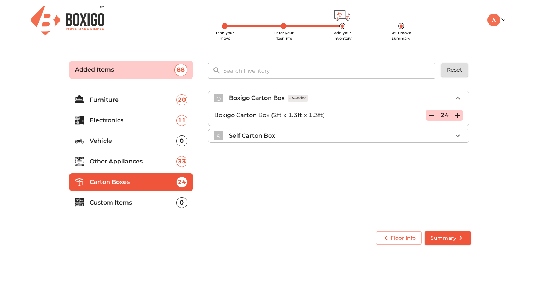
click at [458, 116] on icon "button" at bounding box center [457, 115] width 9 height 9
click at [432, 115] on icon "button" at bounding box center [431, 115] width 9 height 9
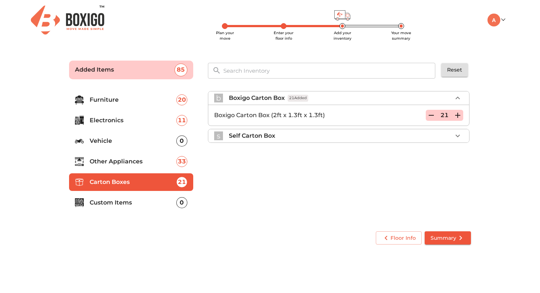
click at [458, 116] on icon "button" at bounding box center [457, 115] width 5 height 5
click at [136, 208] on li "Custom Items 0" at bounding box center [131, 203] width 124 height 18
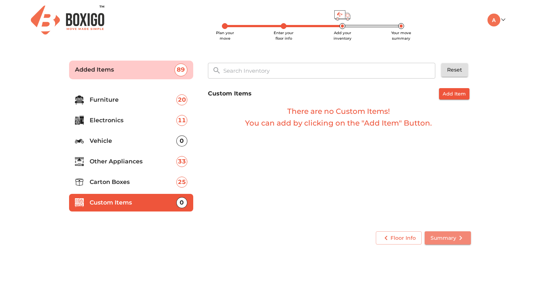
click at [438, 238] on span "Summary" at bounding box center [447, 238] width 35 height 9
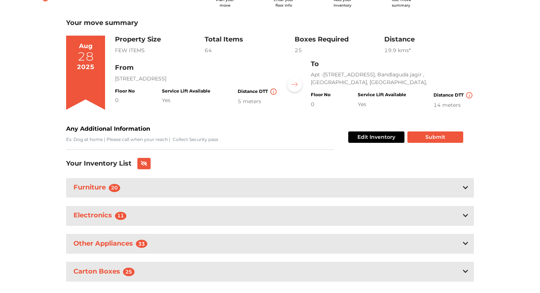
scroll to position [50, 0]
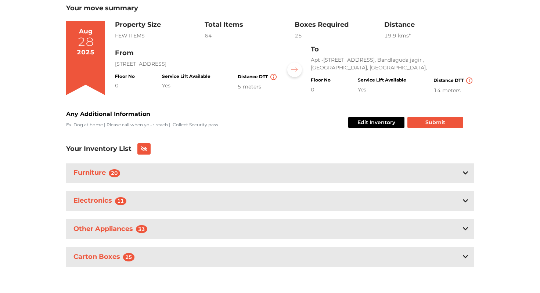
click at [515, 142] on div "Plan your move Enter your floor info Add your inventory Your move summary My Mo…" at bounding box center [270, 122] width 540 height 341
click at [444, 120] on button "Submit" at bounding box center [435, 122] width 56 height 11
